Goal: Task Accomplishment & Management: Use online tool/utility

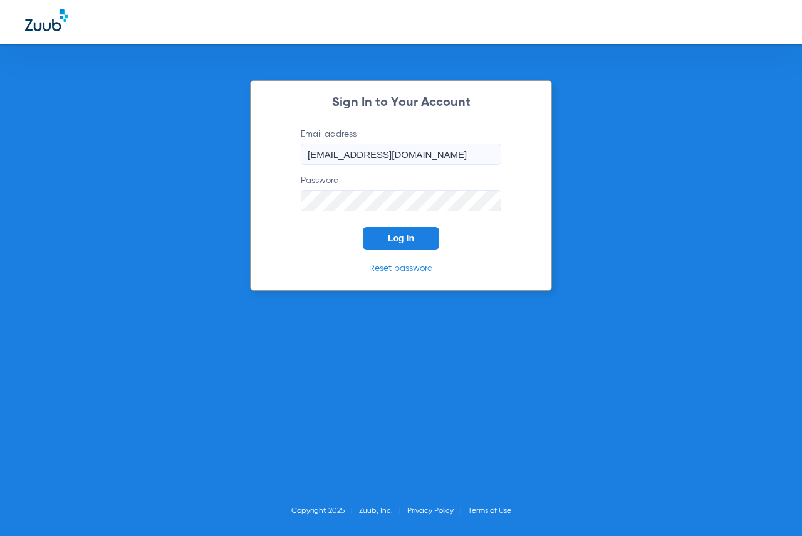
click at [389, 241] on span "Log In" at bounding box center [401, 238] width 26 height 10
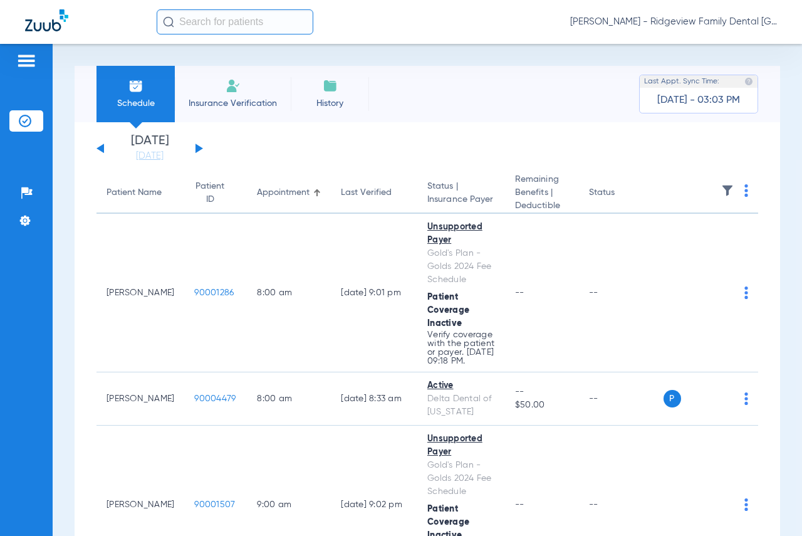
click at [236, 84] on img at bounding box center [233, 85] width 15 height 15
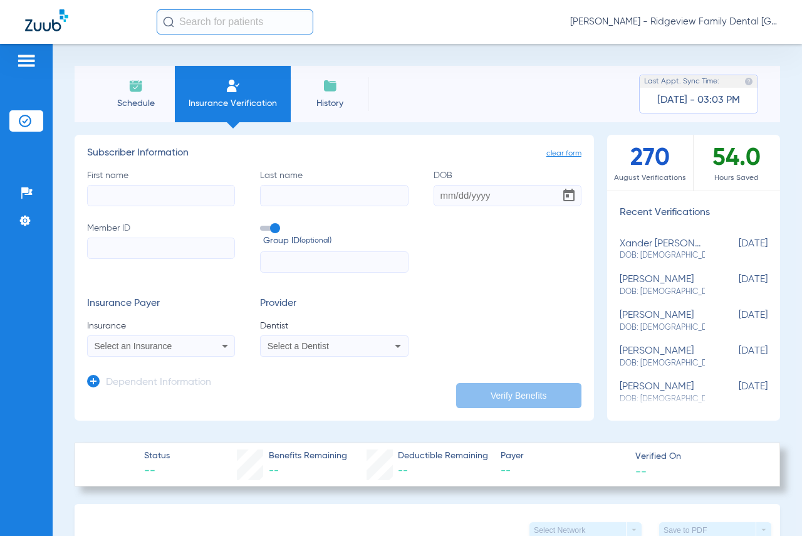
click at [187, 201] on input "First name" at bounding box center [161, 195] width 148 height 21
drag, startPoint x: 150, startPoint y: 193, endPoint x: 0, endPoint y: 202, distance: 150.7
click at [0, 202] on div "Patients Insurance Verification Setup Help Center Settings Schedule Insurance V…" at bounding box center [401, 312] width 802 height 536
type input "rose"
type input "[PERSON_NAME]"
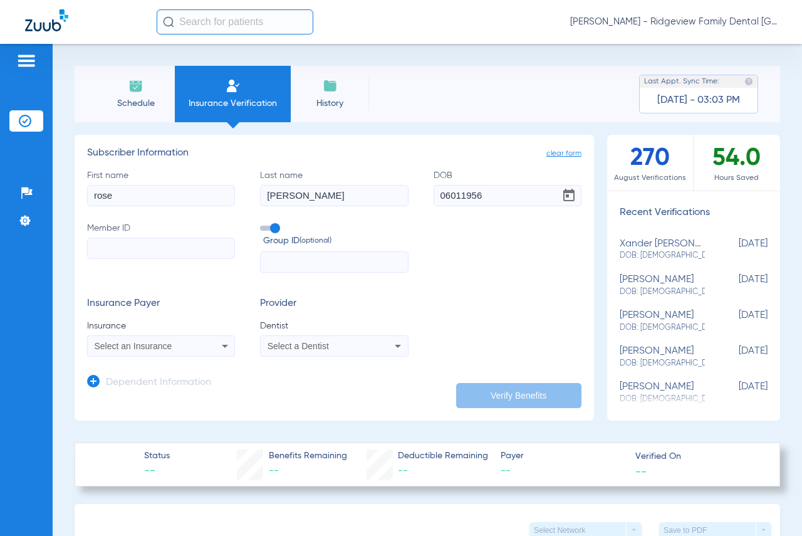
type input "[DATE]"
click at [154, 249] on input "Member ID" at bounding box center [161, 247] width 148 height 21
type input "9186022227"
click at [220, 345] on icon at bounding box center [224, 345] width 15 height 15
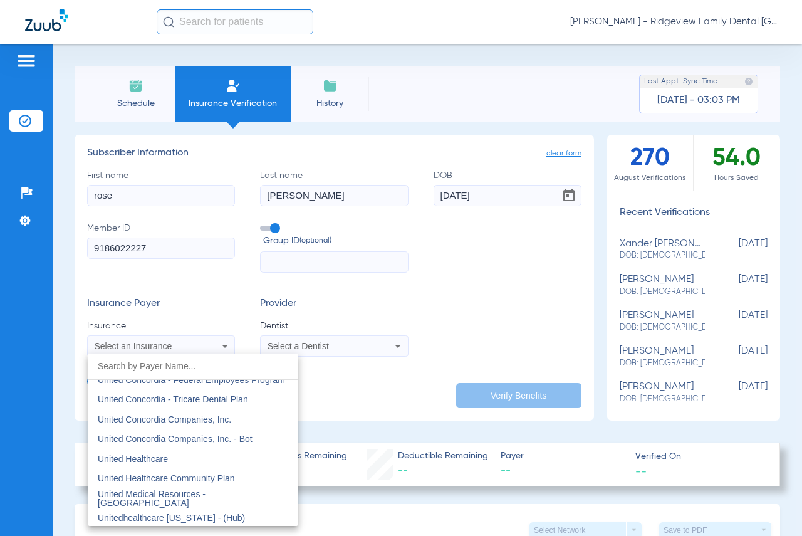
scroll to position [7457, 0]
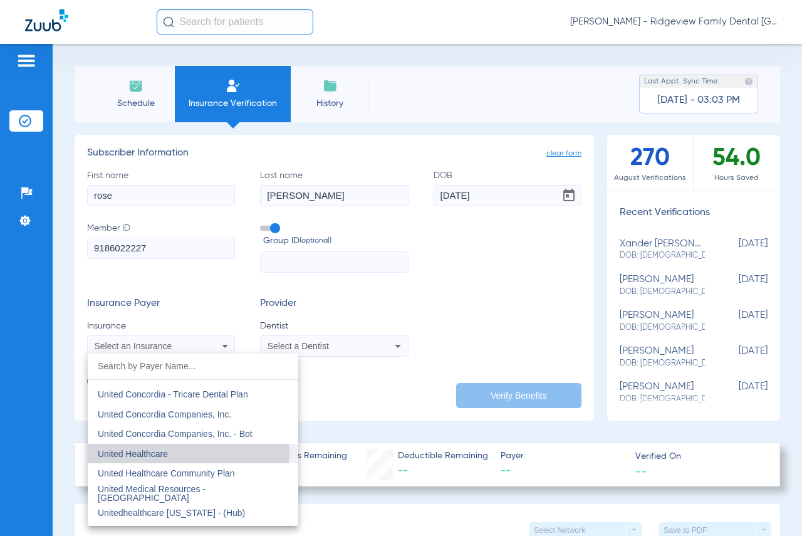
click at [175, 452] on mat-option "United Healthcare" at bounding box center [193, 454] width 211 height 20
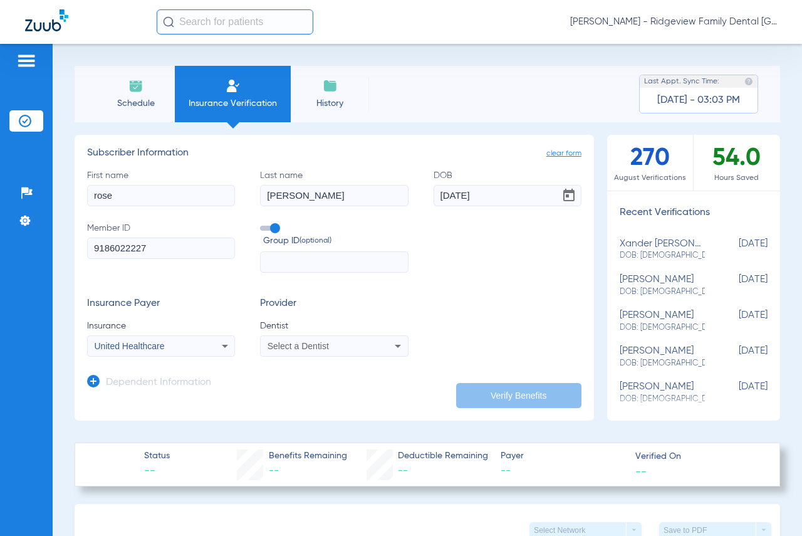
click at [395, 345] on icon at bounding box center [397, 345] width 15 height 15
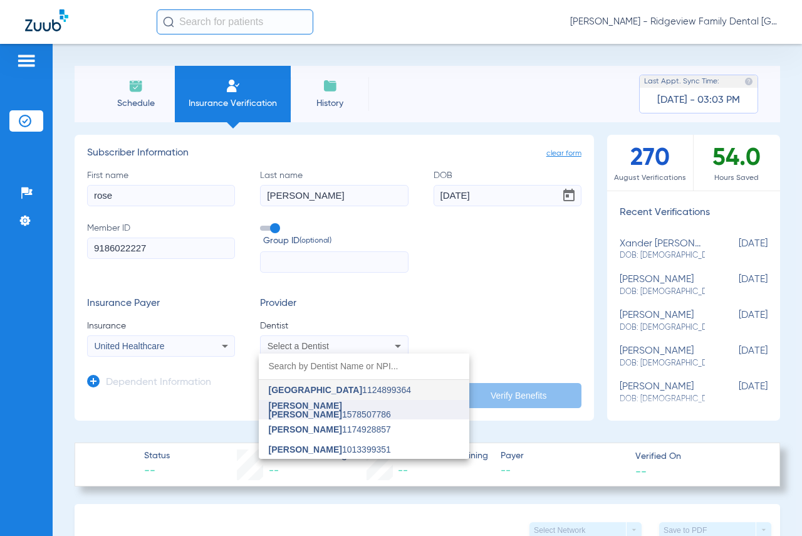
click at [342, 409] on span "[PERSON_NAME] [PERSON_NAME]" at bounding box center [305, 409] width 73 height 19
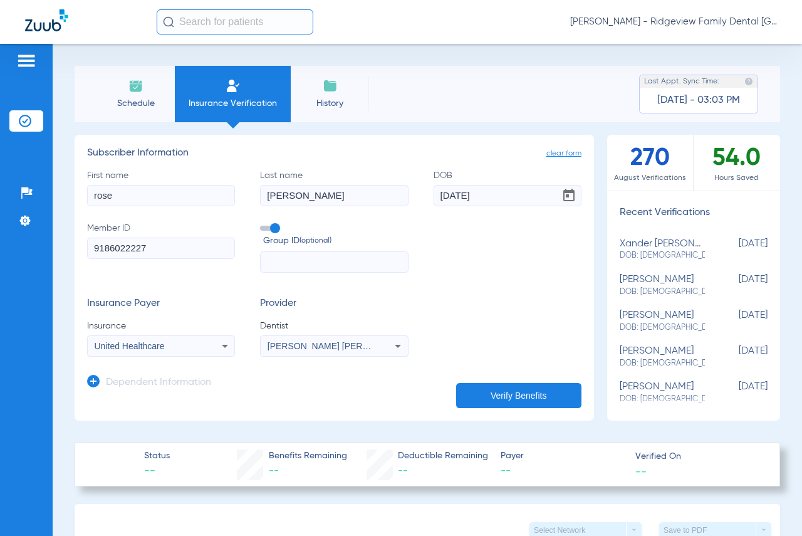
click at [390, 345] on icon at bounding box center [397, 345] width 15 height 15
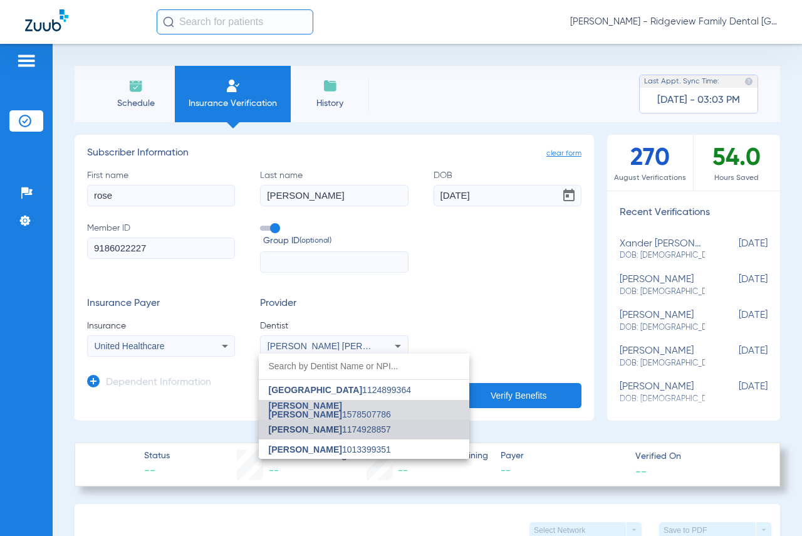
click at [331, 425] on span "[PERSON_NAME]" at bounding box center [305, 429] width 73 height 10
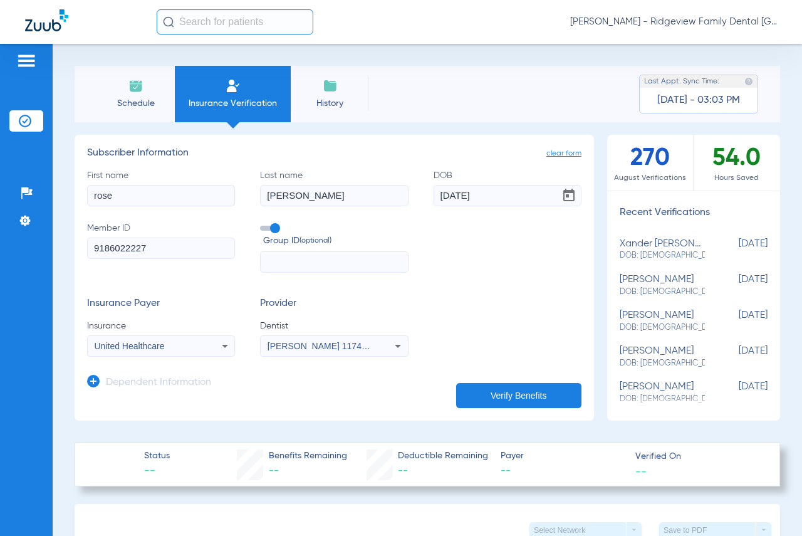
click at [515, 393] on button "Verify Benefits" at bounding box center [518, 395] width 125 height 25
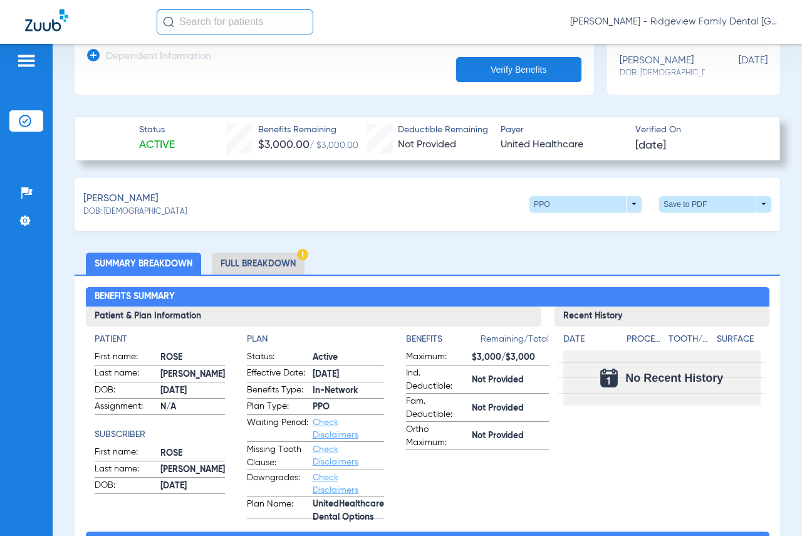
scroll to position [313, 0]
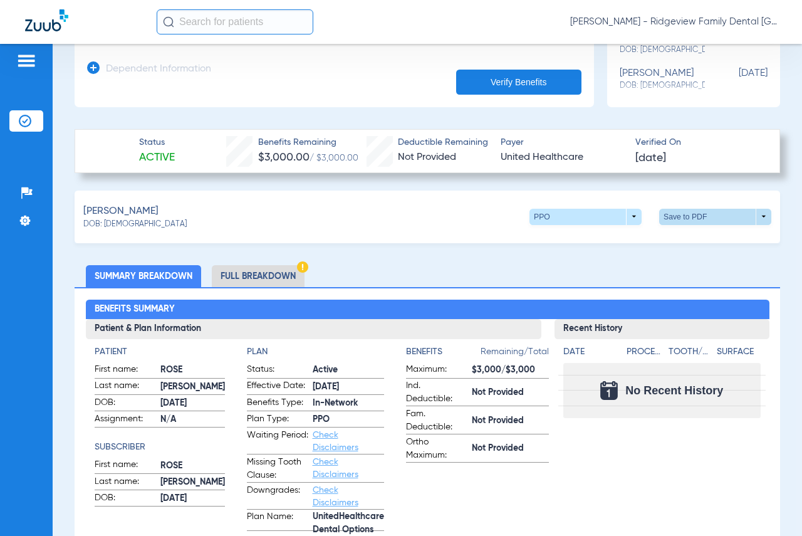
click at [754, 211] on span at bounding box center [715, 217] width 112 height 16
click at [633, 240] on span "Save to PDF" at bounding box center [612, 240] width 50 height 9
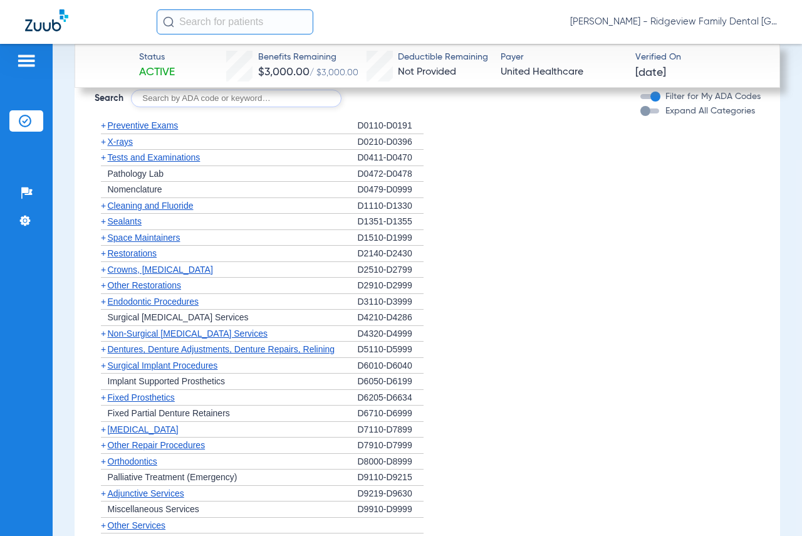
scroll to position [1270, 0]
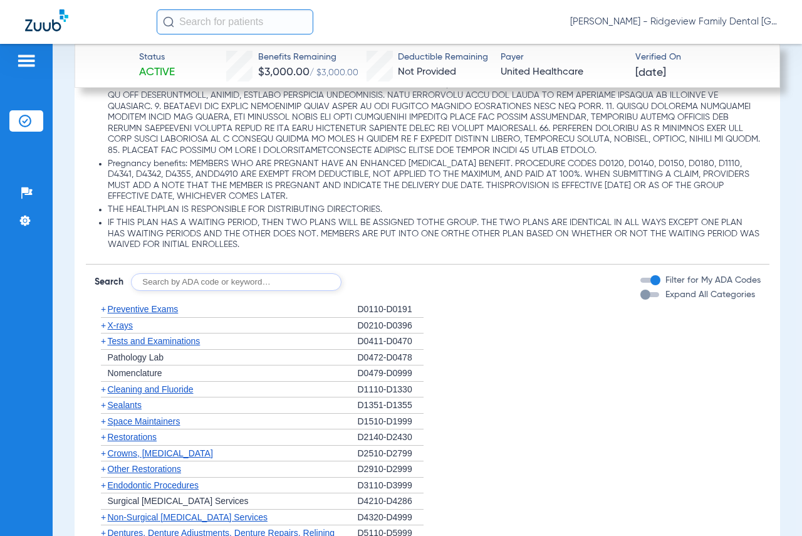
click at [178, 309] on span "Preventive Exams" at bounding box center [143, 309] width 71 height 10
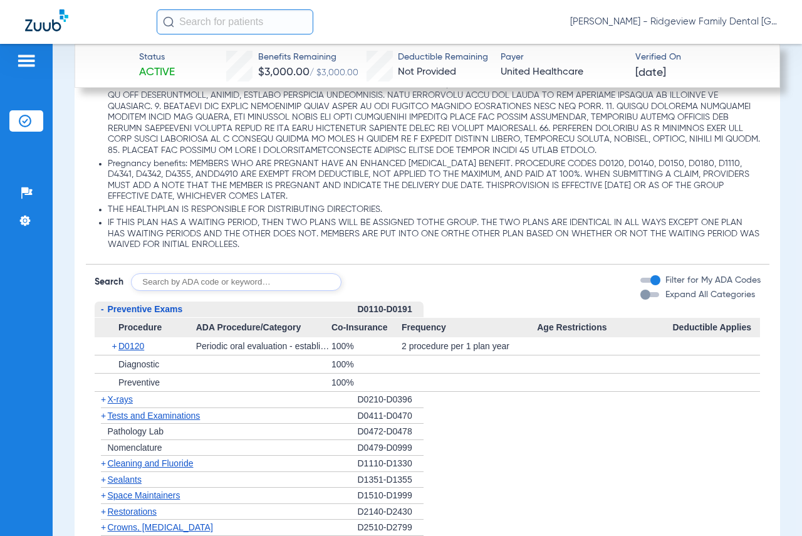
click at [119, 395] on span "X-rays" at bounding box center [120, 399] width 25 height 10
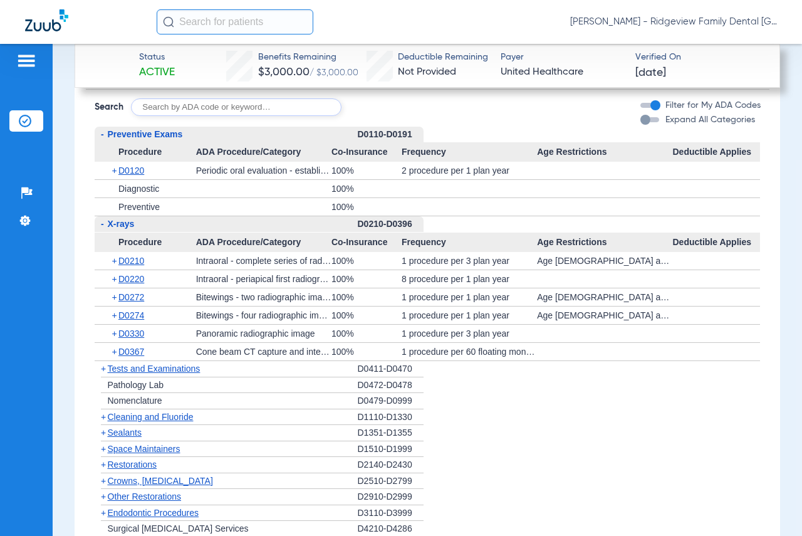
scroll to position [1458, 0]
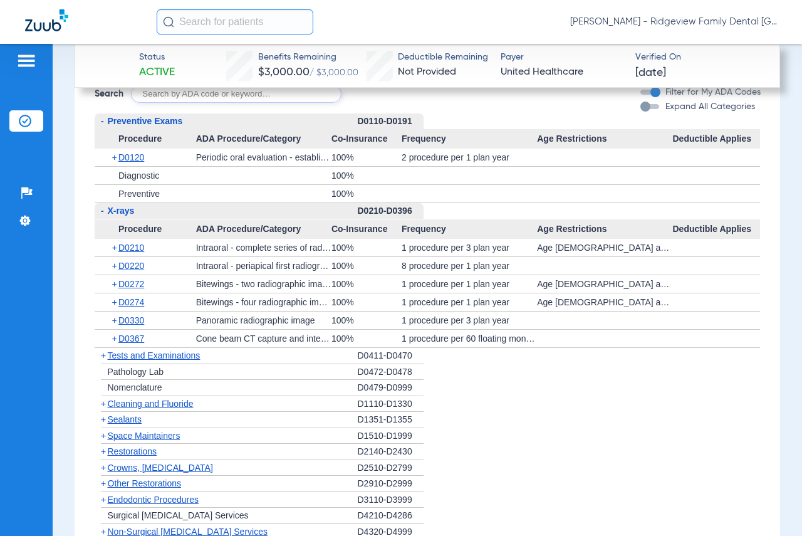
click at [117, 404] on span "Cleaning and Fluoride" at bounding box center [151, 404] width 86 height 10
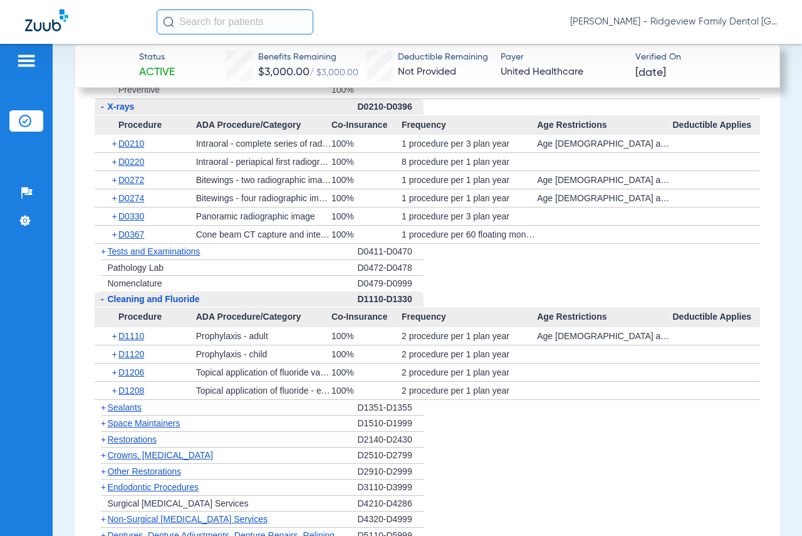
scroll to position [1584, 0]
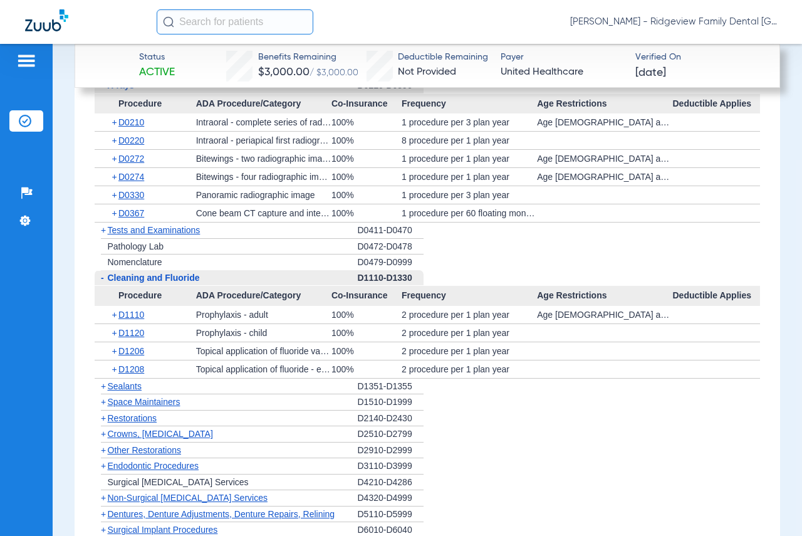
click at [122, 387] on span "Sealants" at bounding box center [125, 386] width 34 height 10
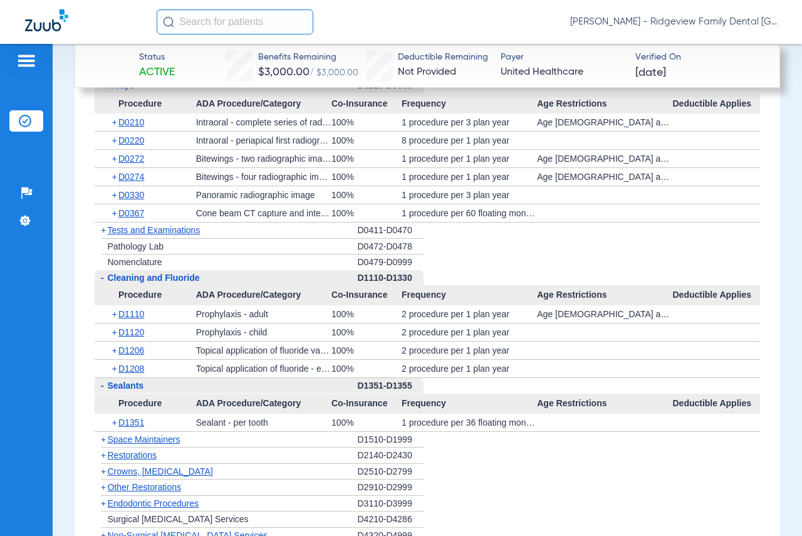
click at [150, 466] on span "Crowns, [MEDICAL_DATA]" at bounding box center [160, 471] width 105 height 10
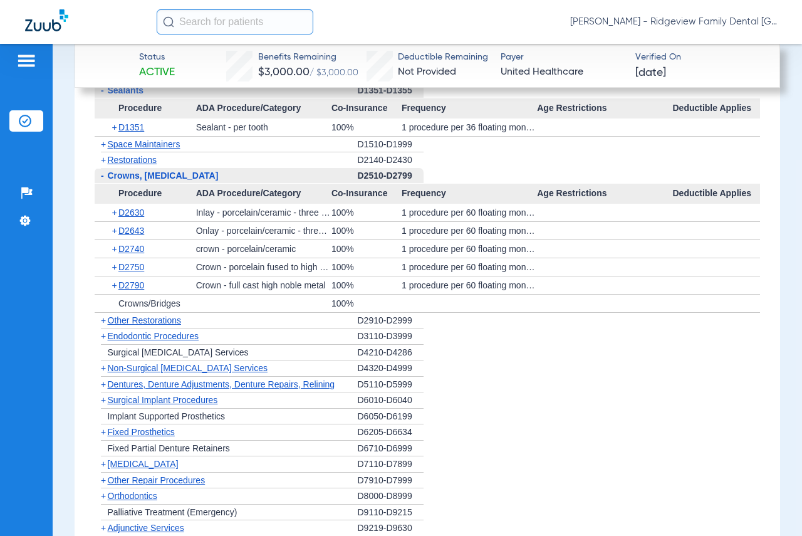
scroll to position [1897, 0]
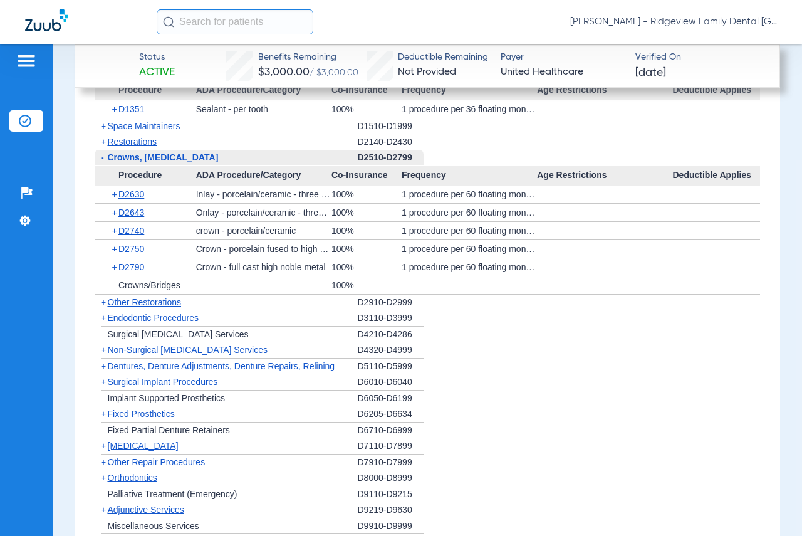
click at [189, 348] on span "Non-Surgical [MEDICAL_DATA] Services" at bounding box center [188, 350] width 160 height 10
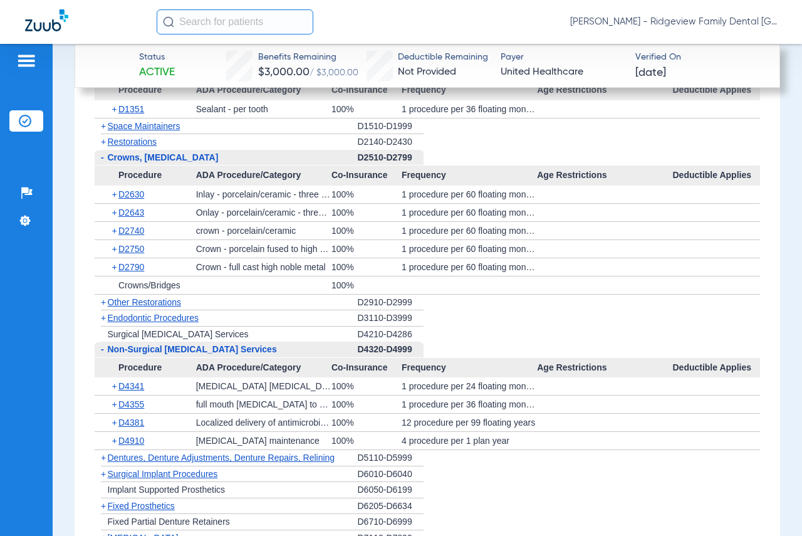
click at [221, 458] on span "Dentures, Denture Adjustments, Denture Repairs, Relining" at bounding box center [221, 457] width 227 height 10
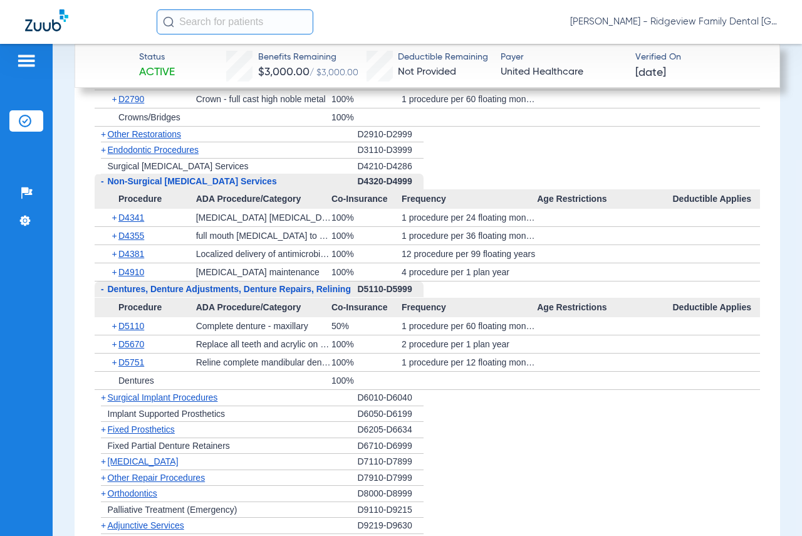
scroll to position [2085, 0]
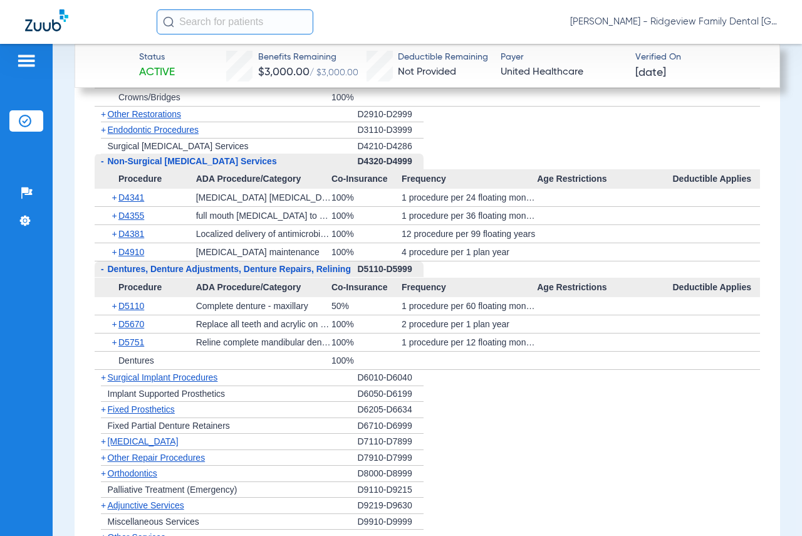
click at [155, 410] on span "Fixed Prosthetics" at bounding box center [141, 409] width 67 height 10
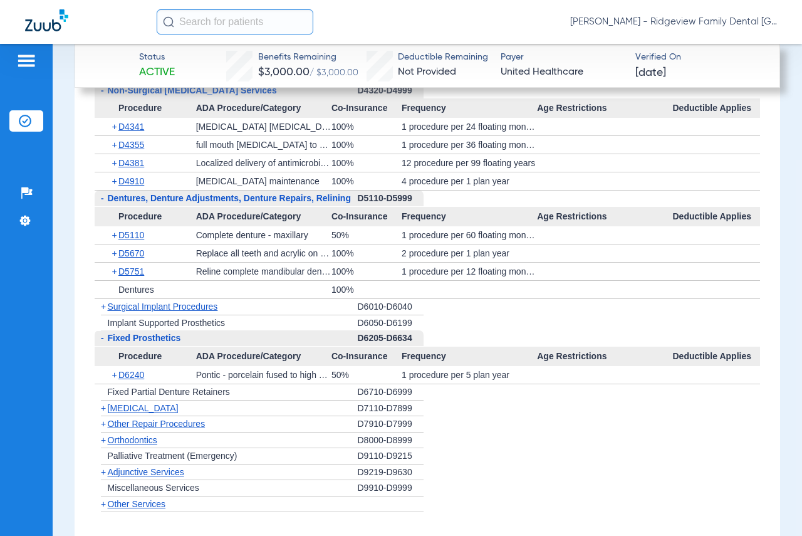
scroll to position [2210, 0]
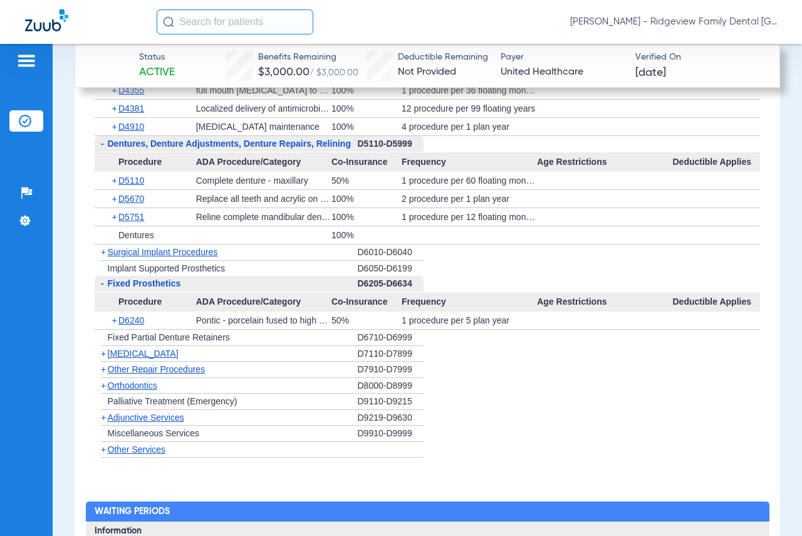
click at [175, 249] on span "Surgical Implant Procedures" at bounding box center [163, 252] width 110 height 10
